Goal: Transaction & Acquisition: Purchase product/service

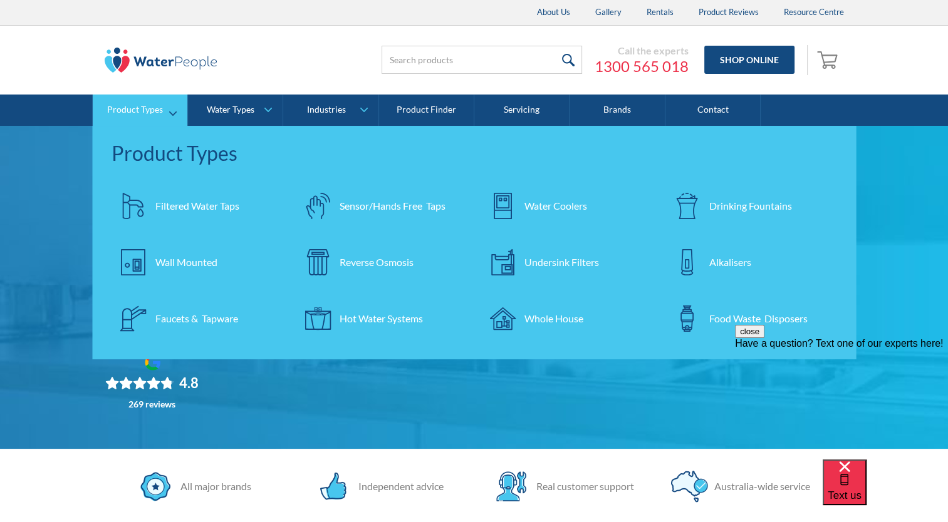
click at [353, 319] on div "Hot Water Systems" at bounding box center [380, 318] width 83 height 15
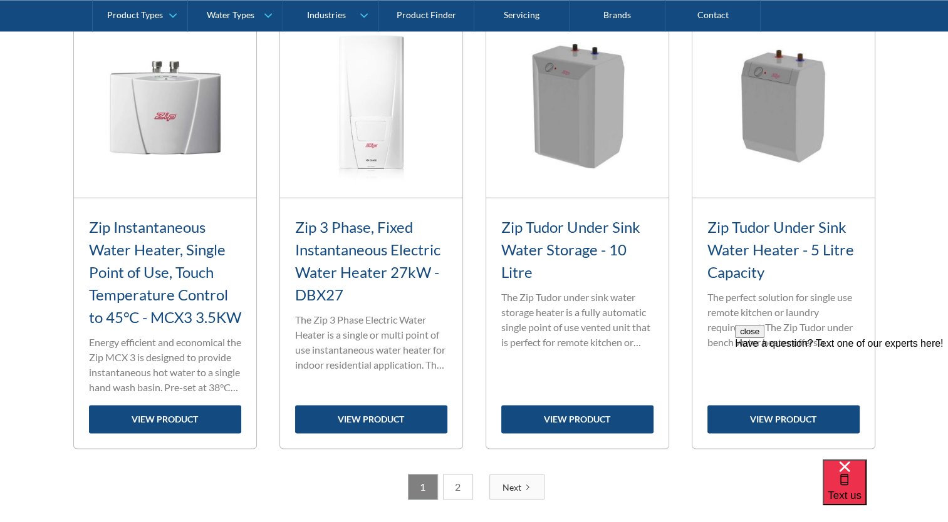
scroll to position [1877, 0]
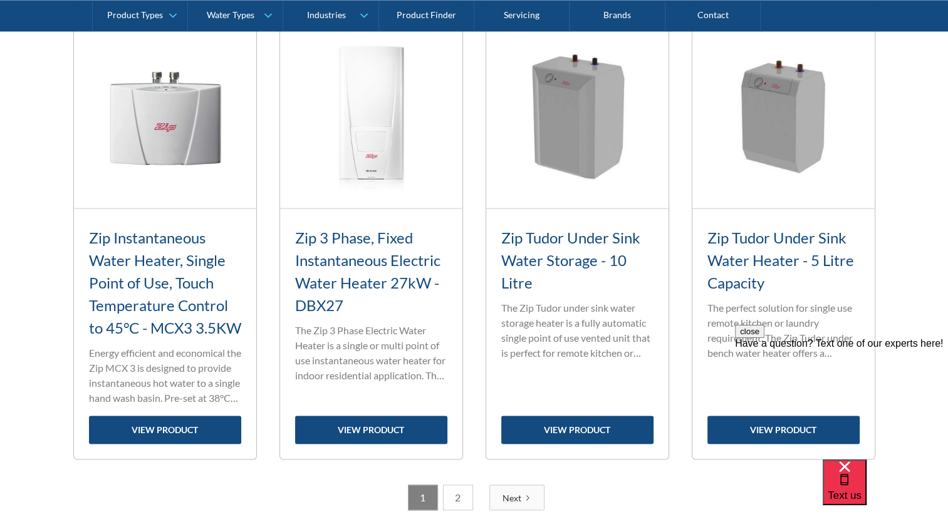
click at [460, 510] on link "2" at bounding box center [458, 498] width 30 height 26
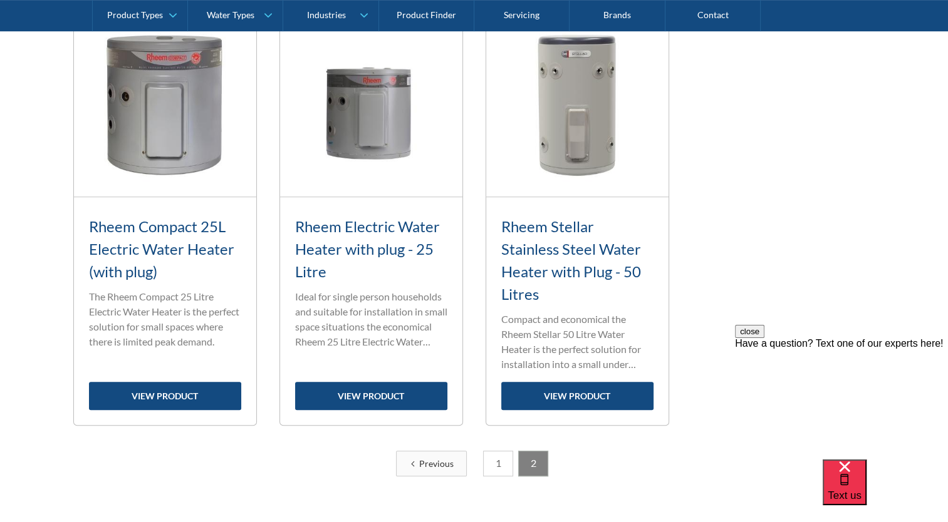
scroll to position [524, 0]
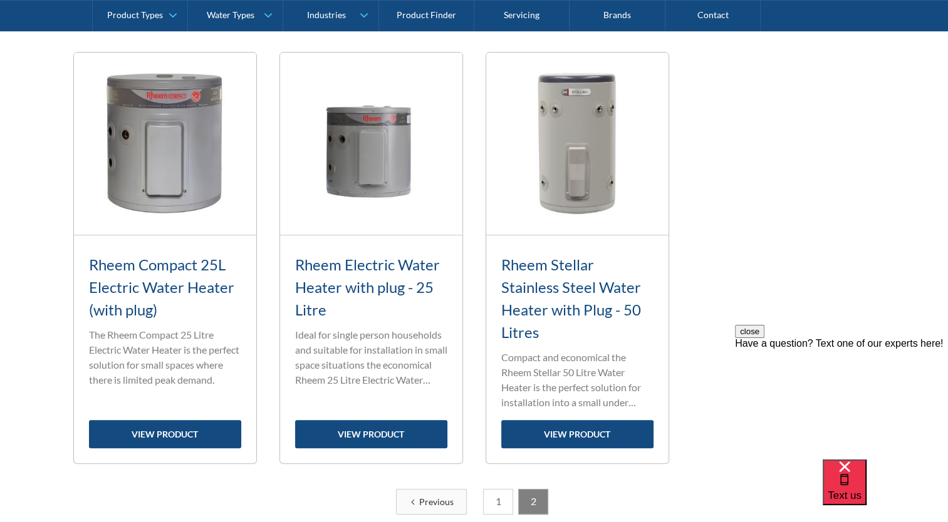
click at [496, 499] on link "1" at bounding box center [498, 502] width 30 height 26
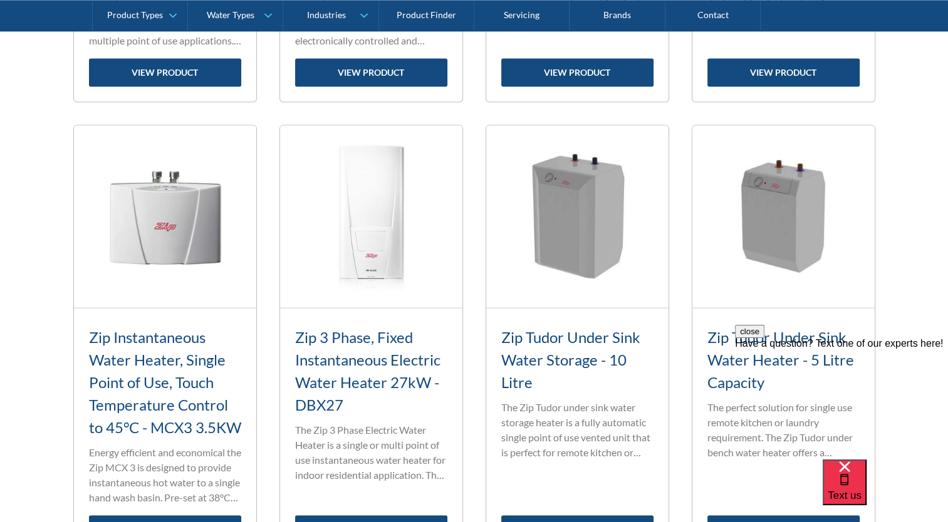
scroll to position [1821, 0]
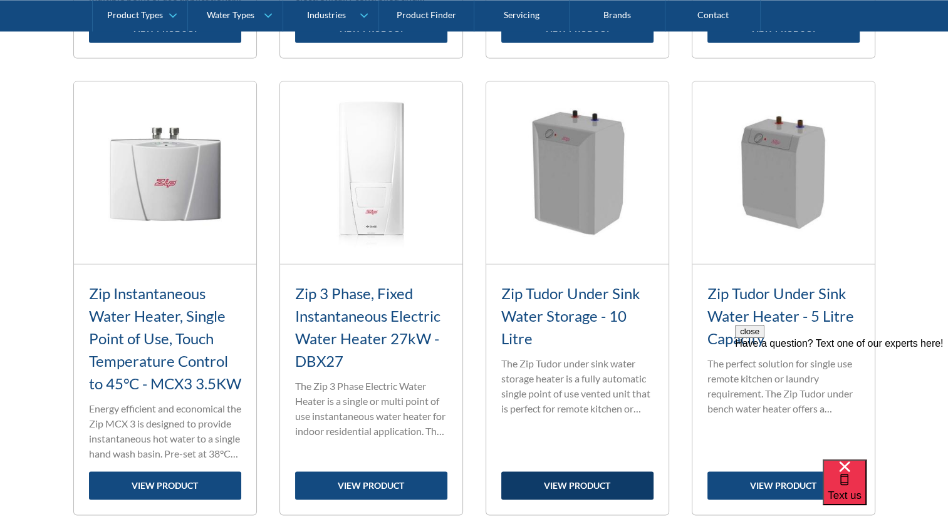
click at [558, 499] on link "view product" at bounding box center [577, 486] width 152 height 28
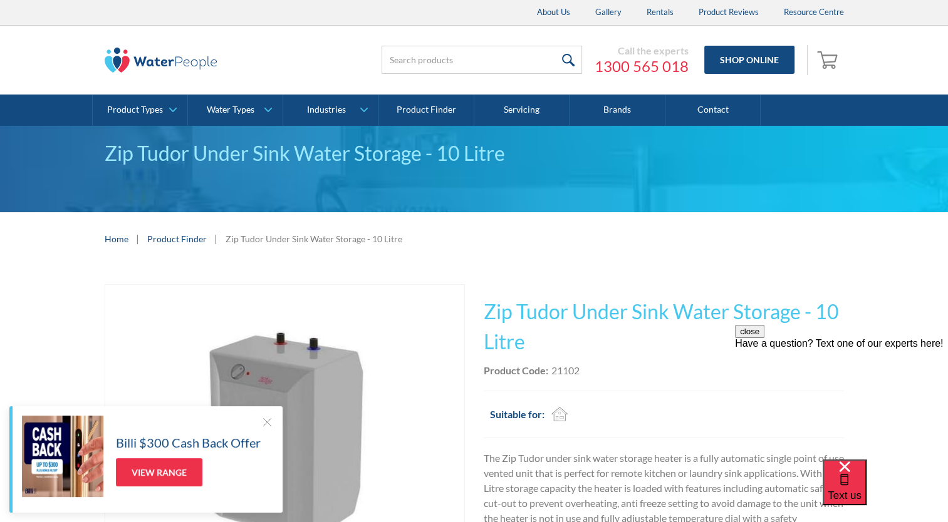
scroll to position [4, 0]
